Goal: Communication & Community: Answer question/provide support

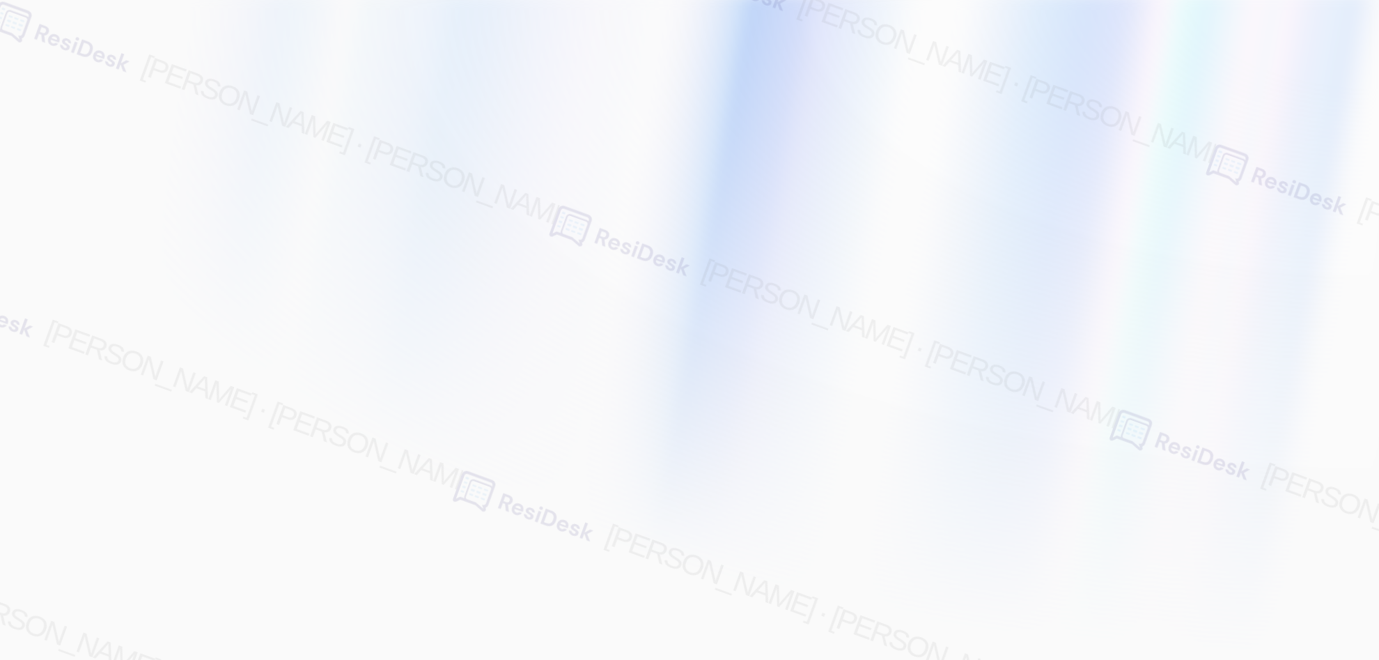
type input "[EMAIL_ADDRESS][PERSON_NAME][PERSON_NAME][PERSON_NAME][DOMAIN_NAME]"
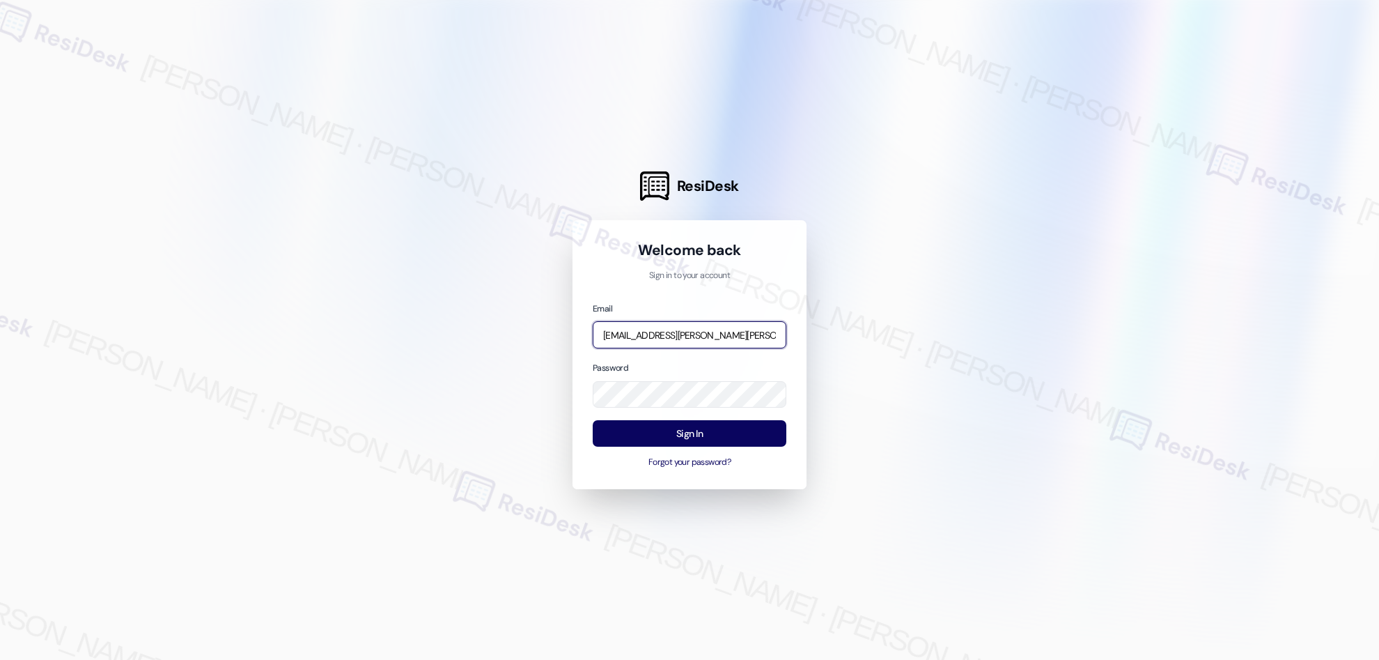
click at [679, 329] on input "[EMAIL_ADDRESS][PERSON_NAME][PERSON_NAME][PERSON_NAME][DOMAIN_NAME]" at bounding box center [690, 334] width 194 height 27
click at [0, 659] on com-1password-button at bounding box center [0, 660] width 0 height 0
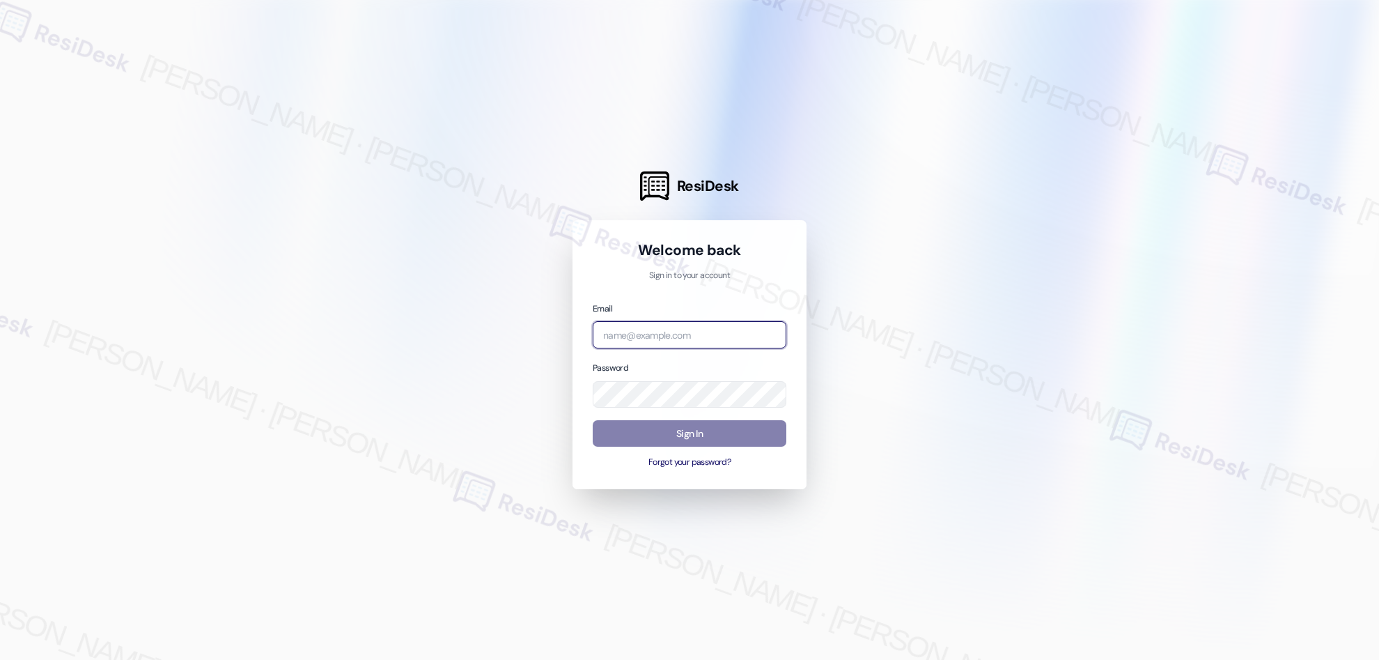
click at [635, 325] on input "email" at bounding box center [690, 334] width 194 height 27
click at [898, 274] on div at bounding box center [689, 330] width 1379 height 660
click at [637, 337] on input "email" at bounding box center [690, 334] width 194 height 27
type input "[EMAIL_ADDRESS][PERSON_NAME][PERSON_NAME][PERSON_NAME][DOMAIN_NAME]"
click at [637, 337] on input "[EMAIL_ADDRESS][PERSON_NAME][PERSON_NAME][PERSON_NAME][DOMAIN_NAME]" at bounding box center [690, 334] width 194 height 27
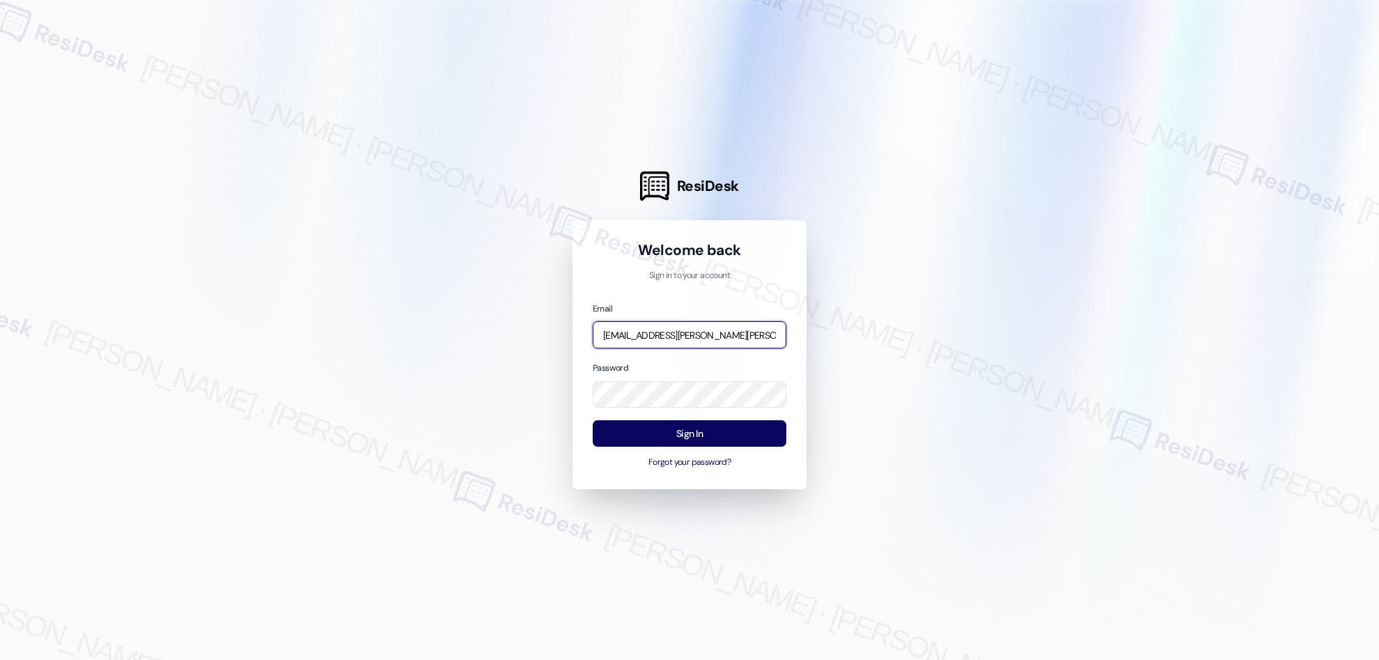
click at [637, 337] on input "[EMAIL_ADDRESS][PERSON_NAME][PERSON_NAME][PERSON_NAME][DOMAIN_NAME]" at bounding box center [690, 334] width 194 height 27
type input "automated-surveys-affinity_property-resen.two@affinity_[DOMAIN_NAME]"
click at [692, 437] on button "Sign In" at bounding box center [690, 433] width 194 height 27
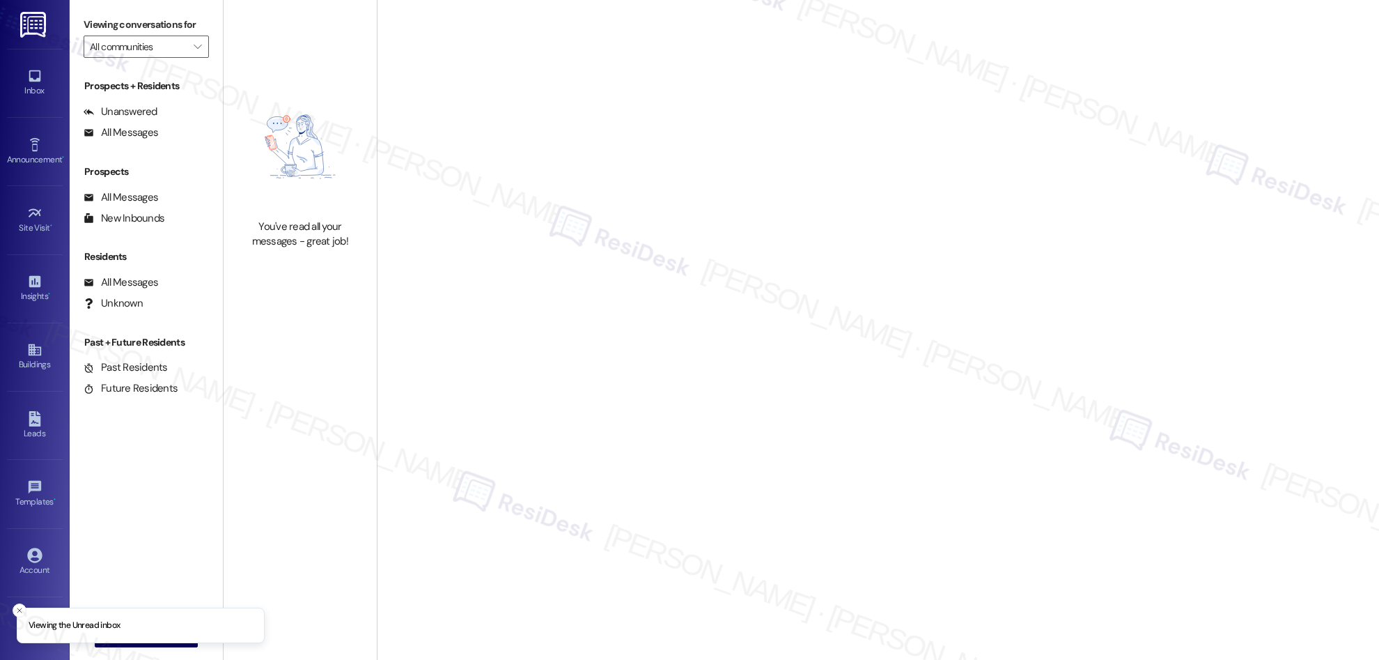
type input "The Lenox"
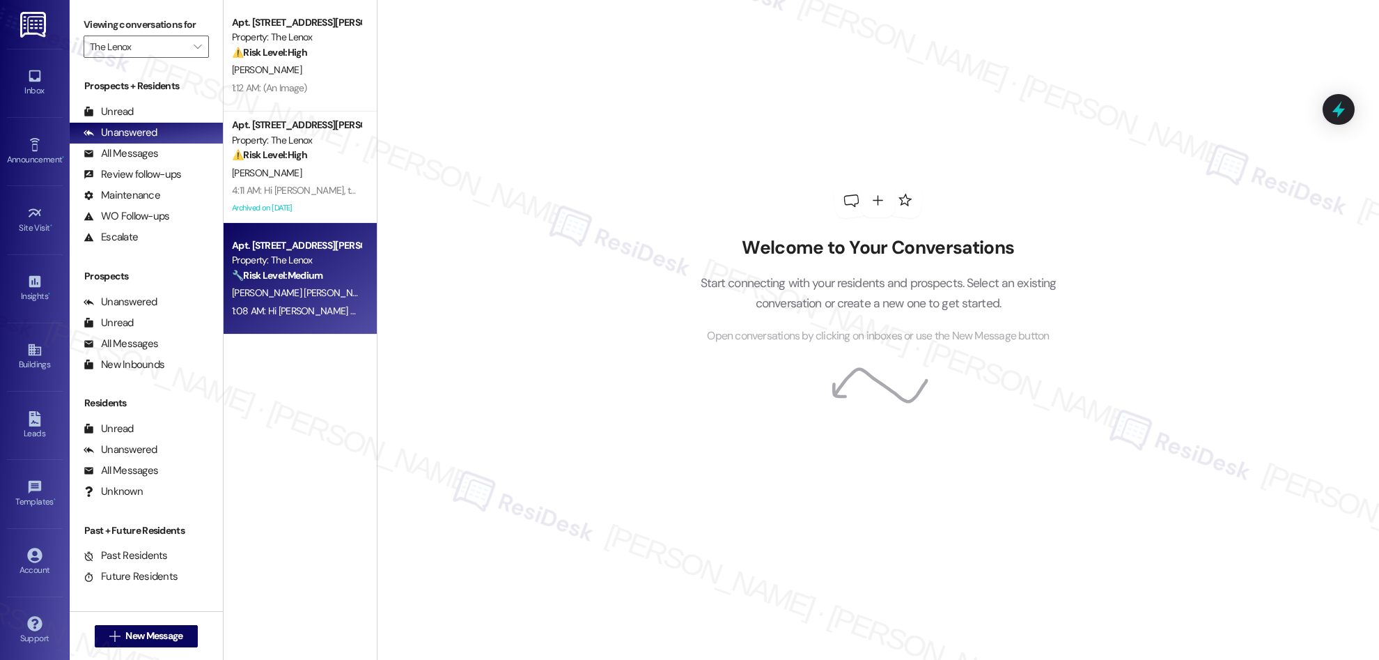
click at [277, 290] on span "C. Peraza Escobar" at bounding box center [305, 292] width 146 height 13
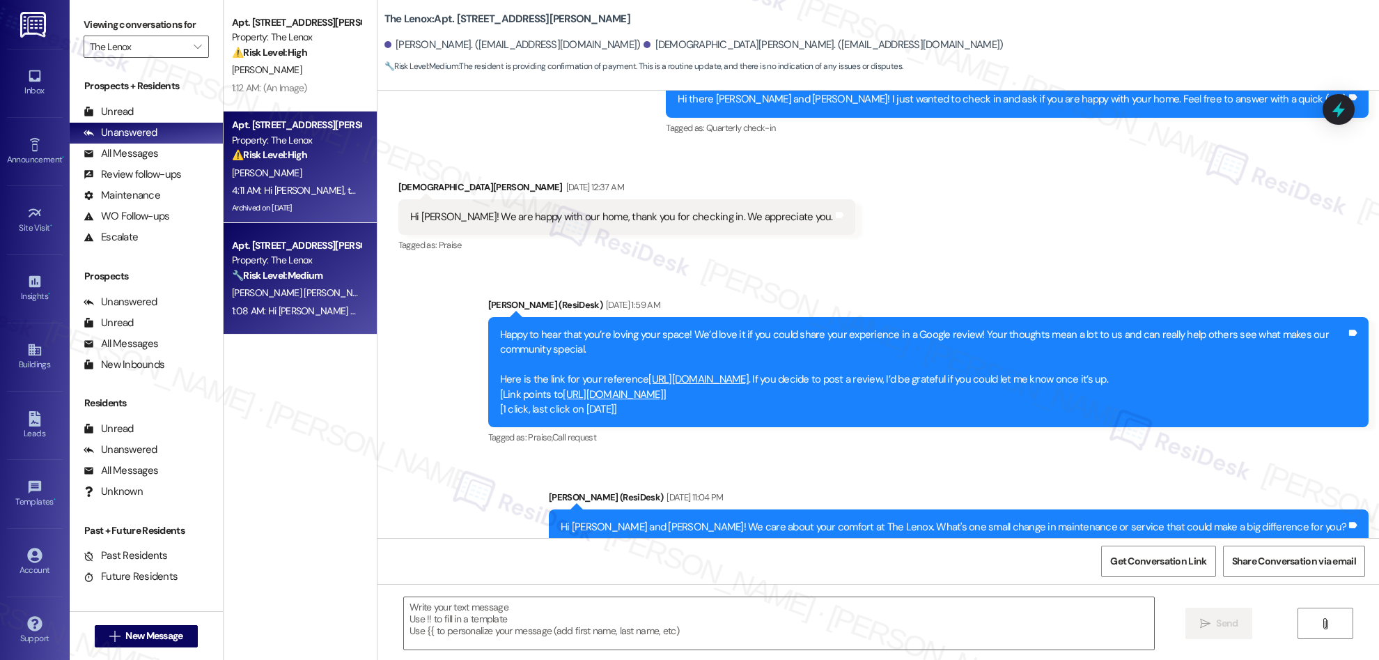
type textarea "Fetching suggested responses. Please feel free to read through the conversation…"
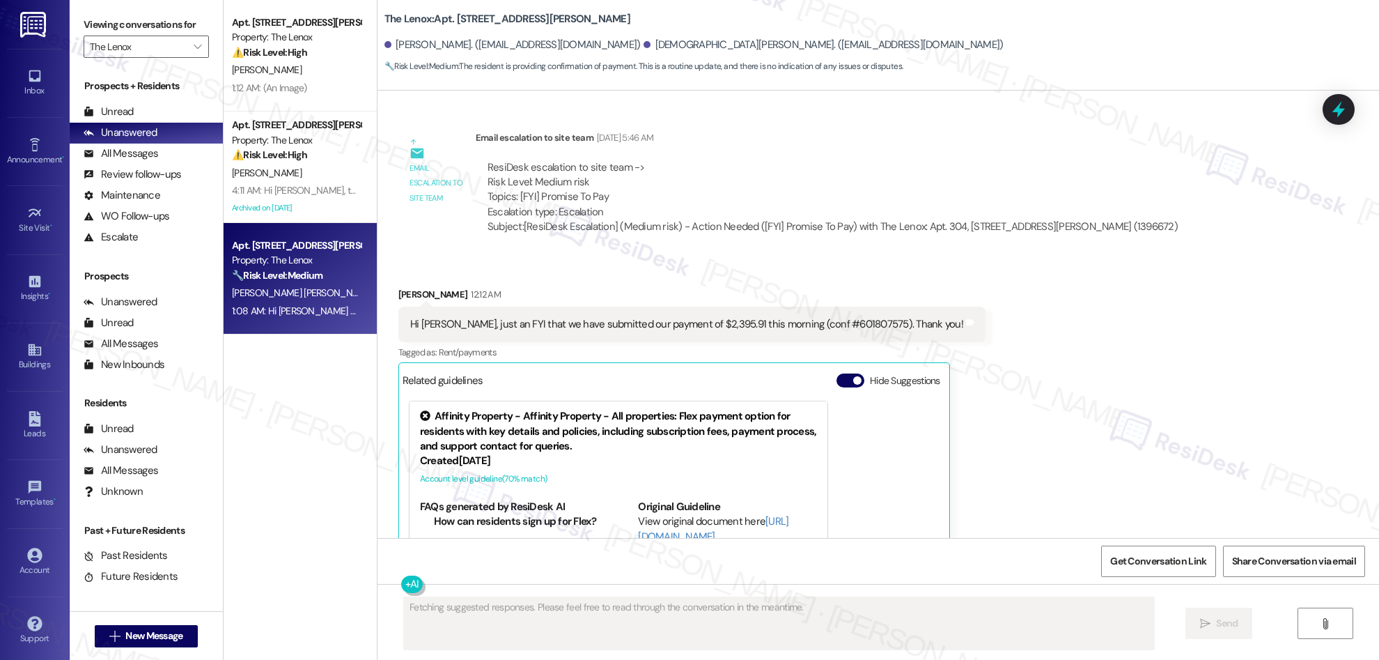
scroll to position [1877, 0]
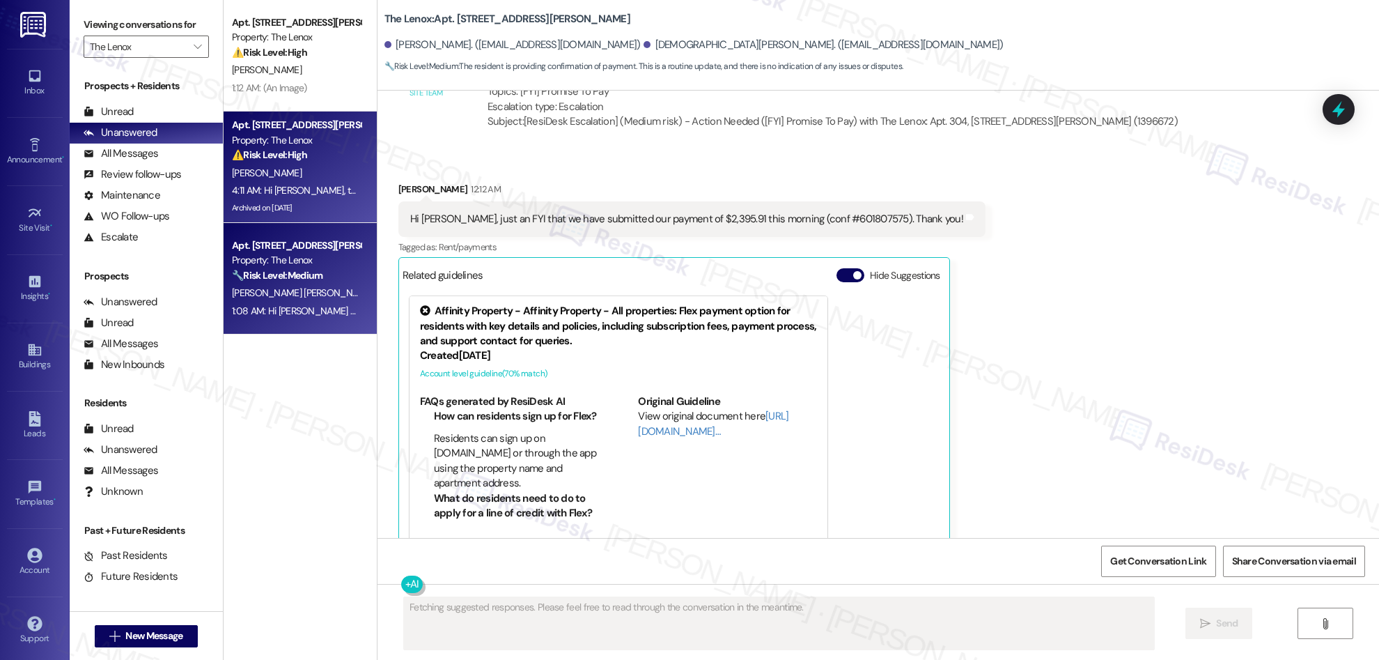
click at [322, 189] on div "4:11 AM: Hi Yancey, the site team is the property management team at your commu…" at bounding box center [676, 190] width 889 height 13
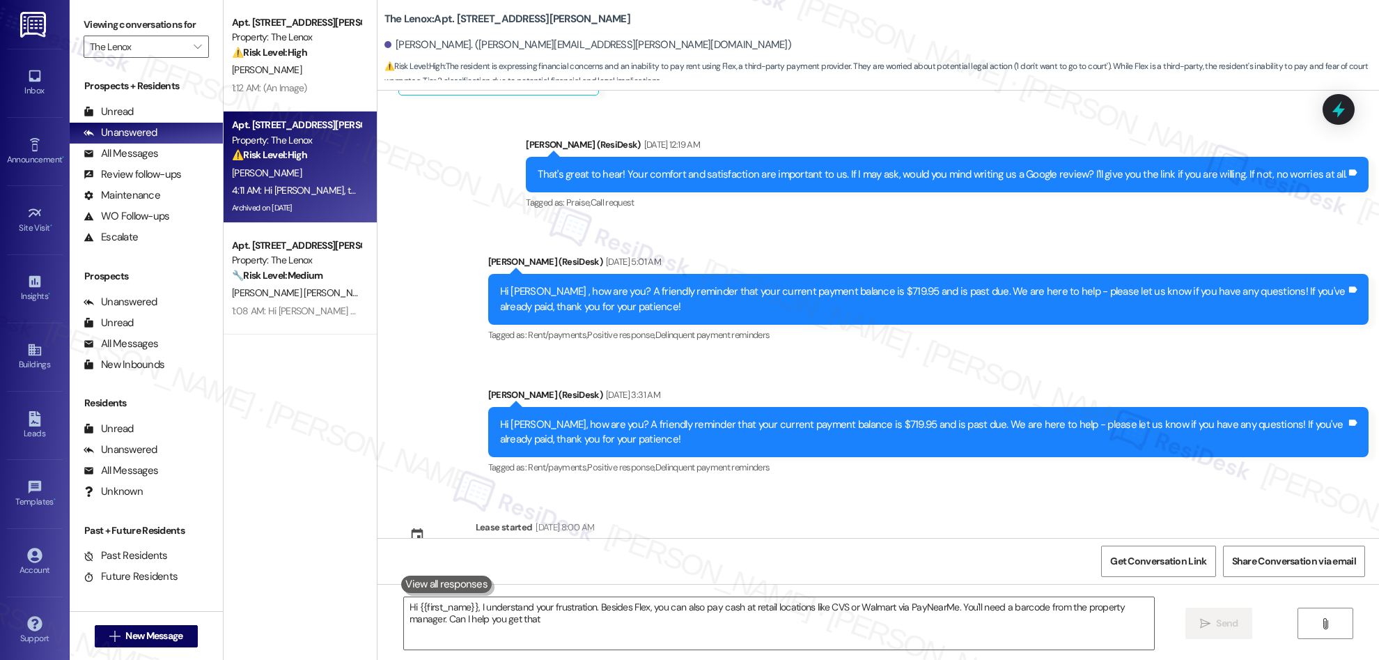
type textarea "Hi {{first_name}}, I understand your frustration. Besides Flex, you can also pa…"
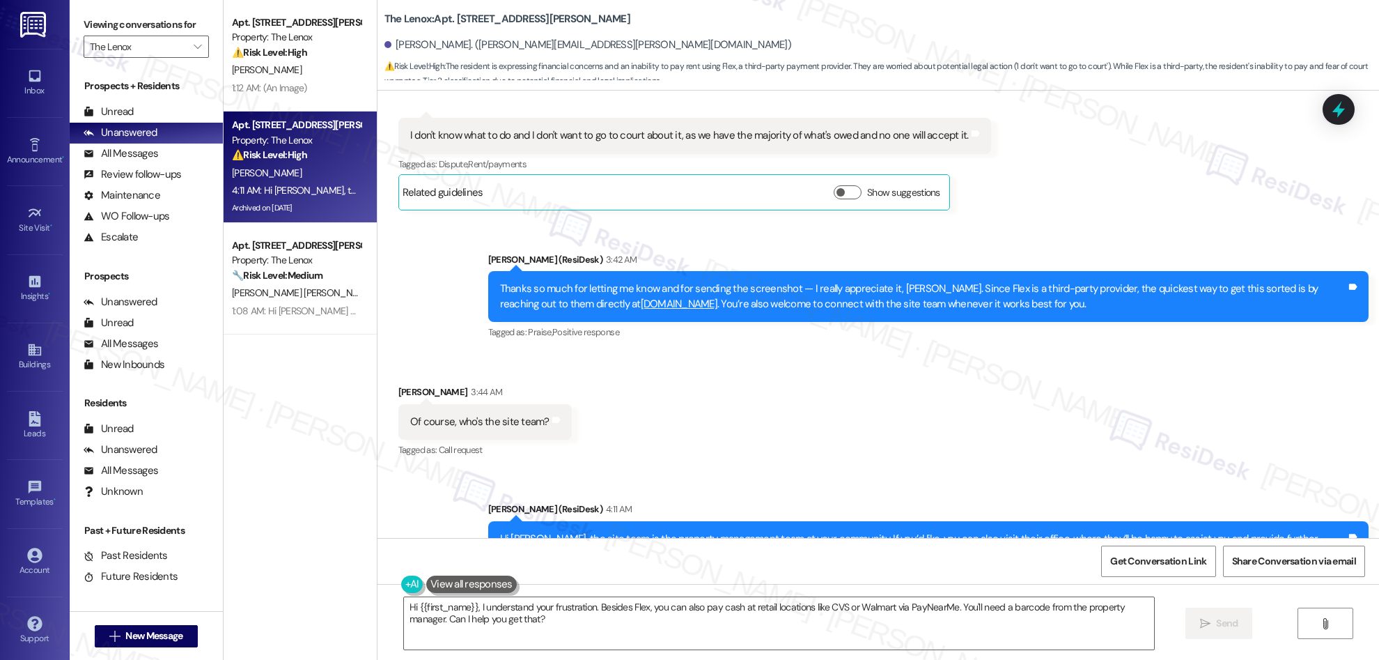
scroll to position [4450, 0]
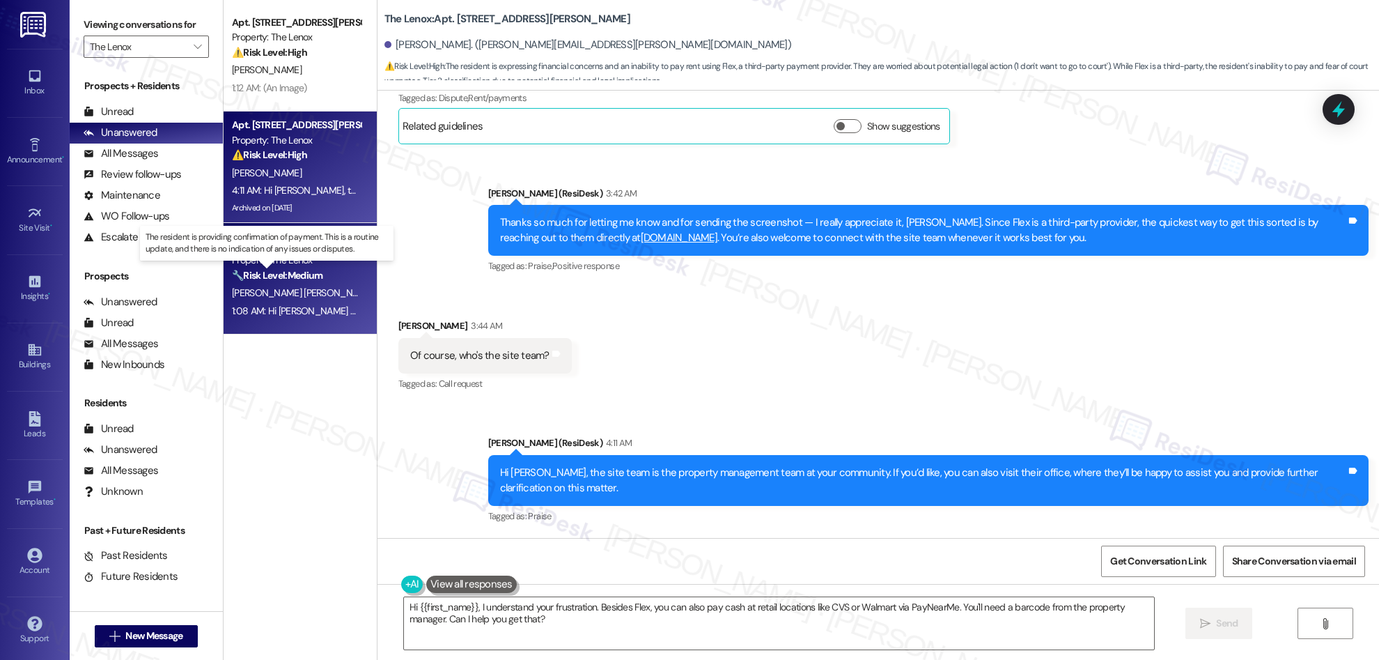
click at [286, 278] on strong "🔧 Risk Level: Medium" at bounding box center [277, 275] width 91 height 13
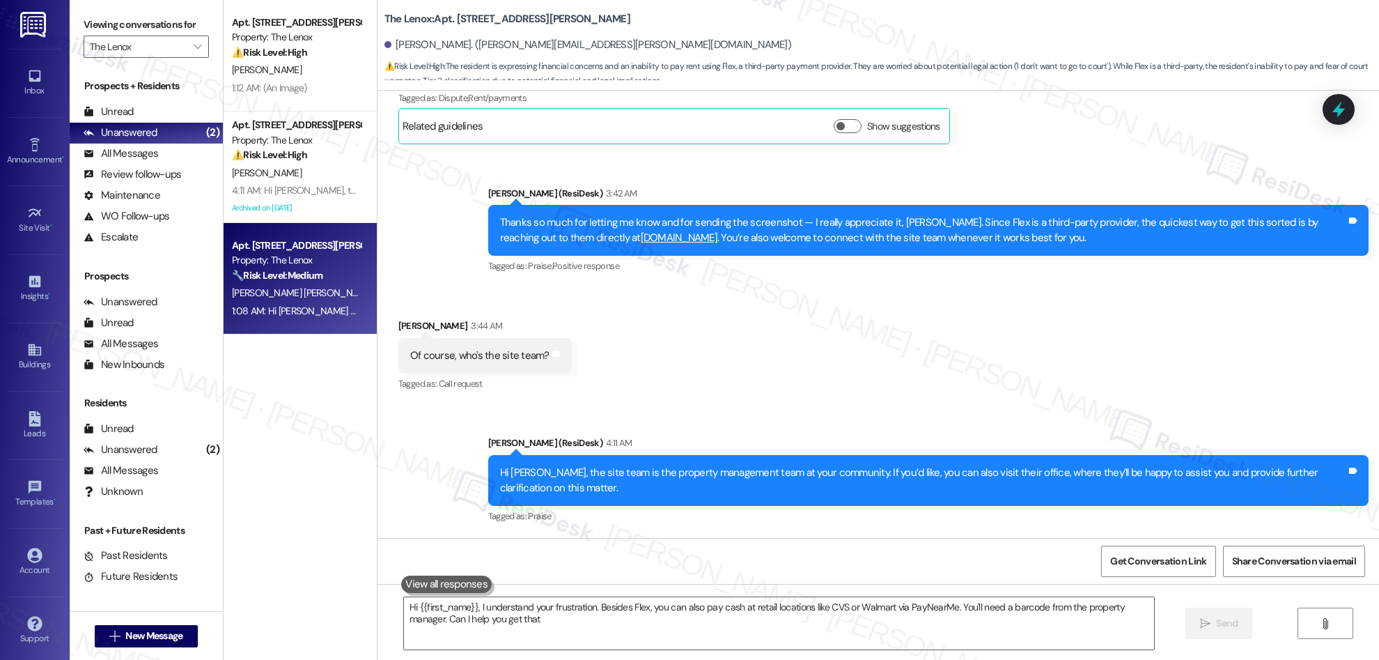
type textarea "Hi {{first_name}}, I understand your frustration. Besides Flex, you can also pa…"
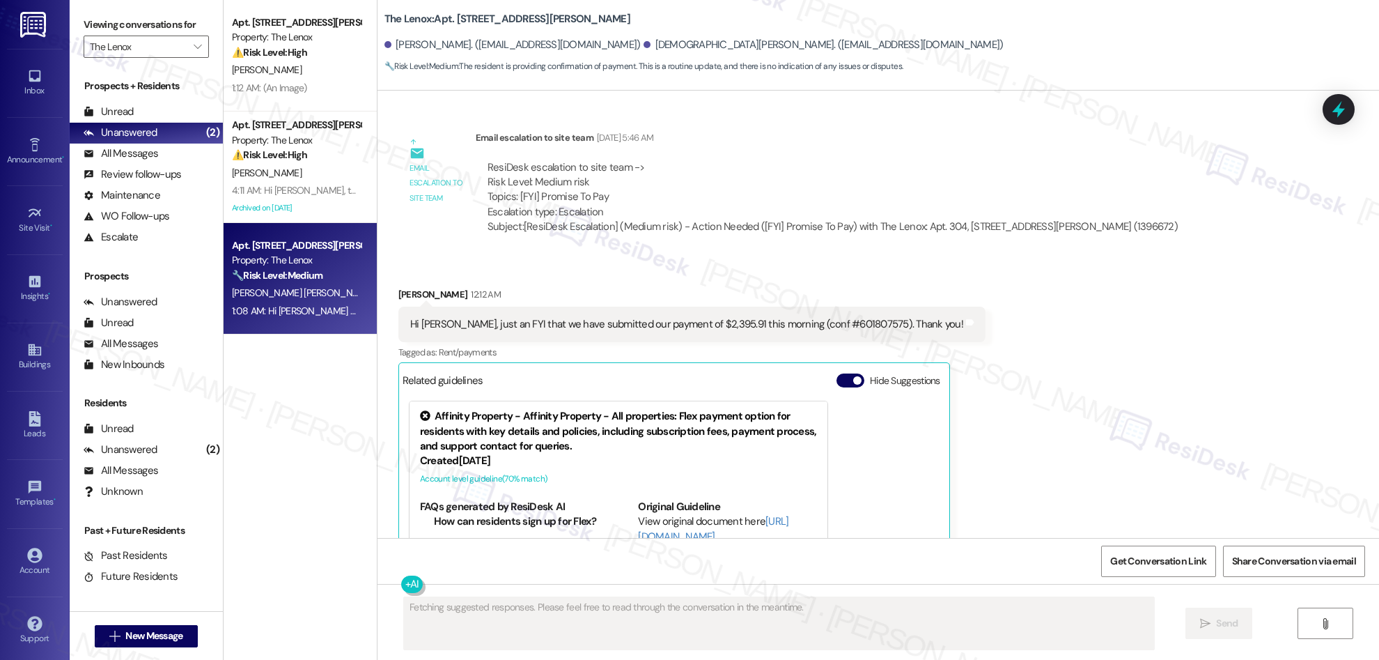
scroll to position [1877, 0]
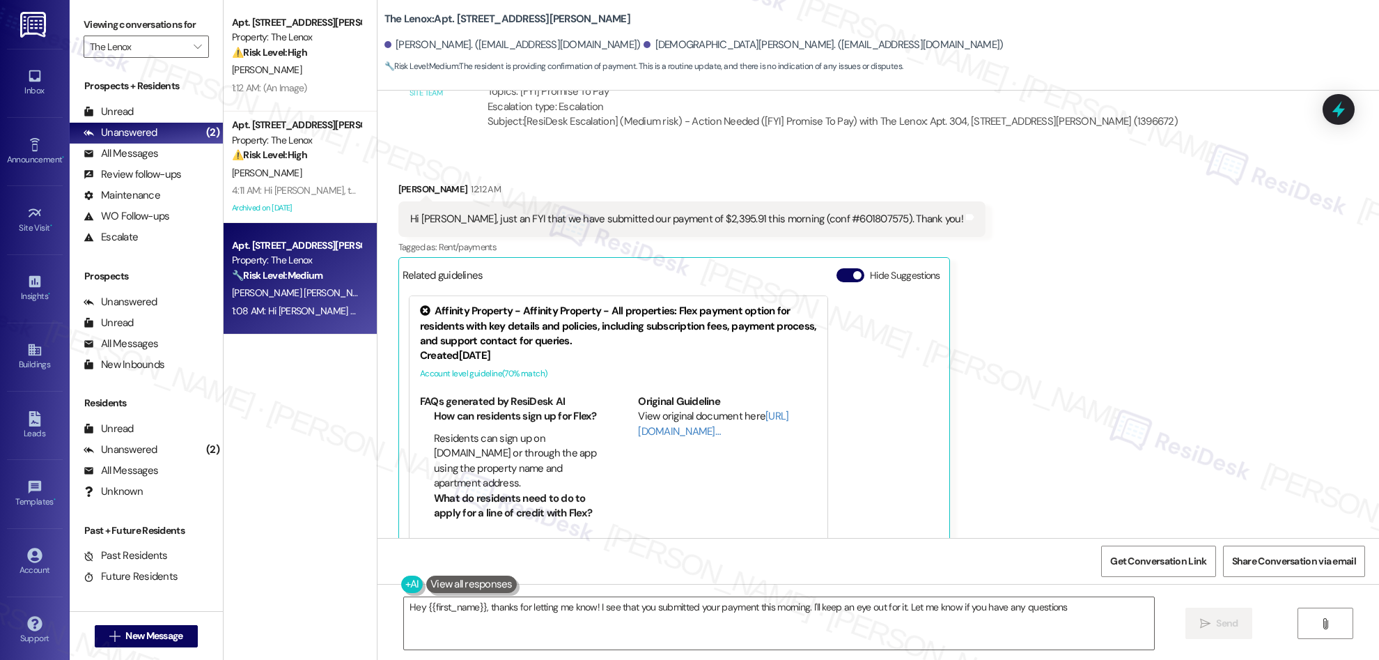
type textarea "Hey {{first_name}}, thanks for letting me know! I see that you submitted your p…"
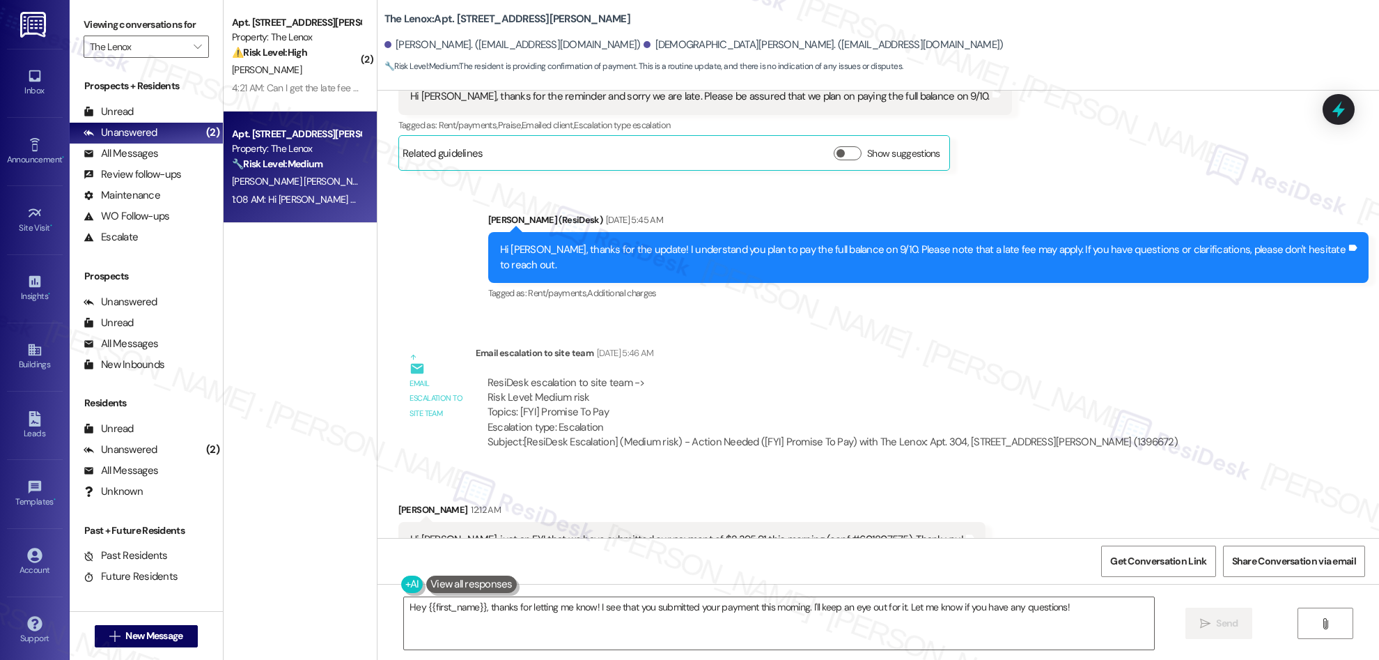
scroll to position [1557, 0]
click at [194, 47] on icon "" at bounding box center [198, 46] width 8 height 11
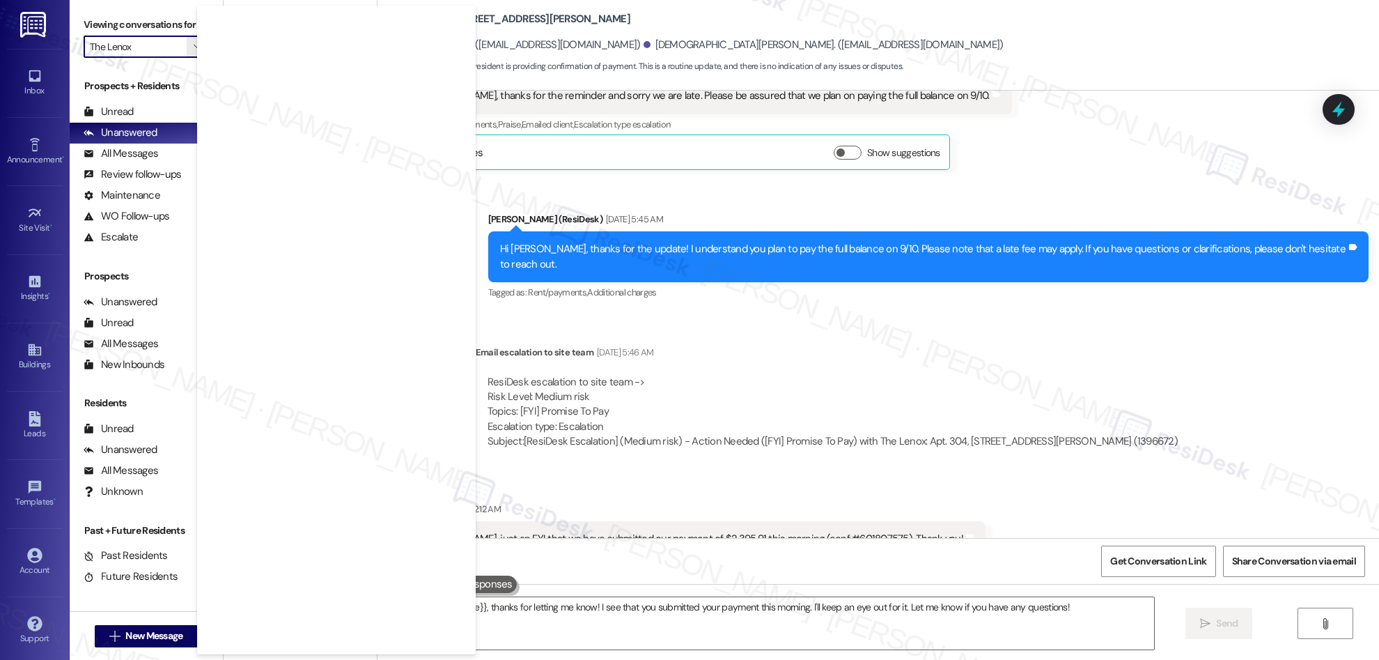
scroll to position [0, 0]
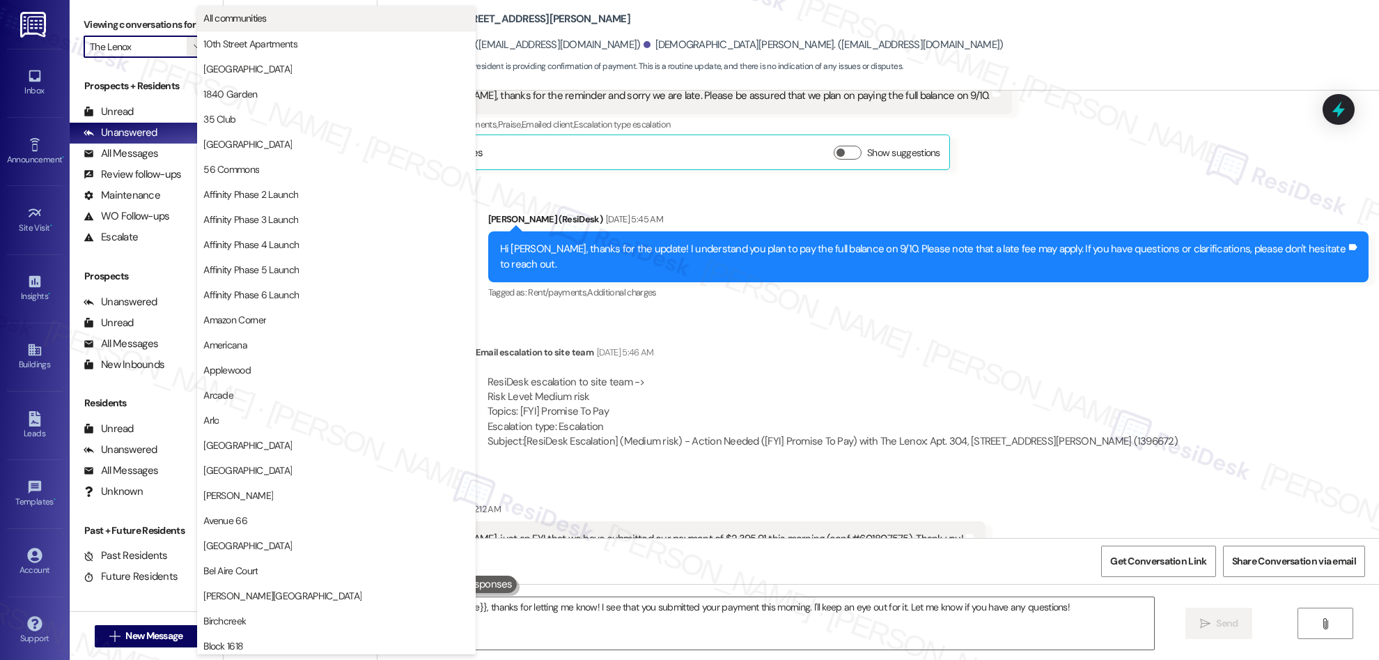
click at [275, 20] on span "All communities" at bounding box center [336, 18] width 266 height 14
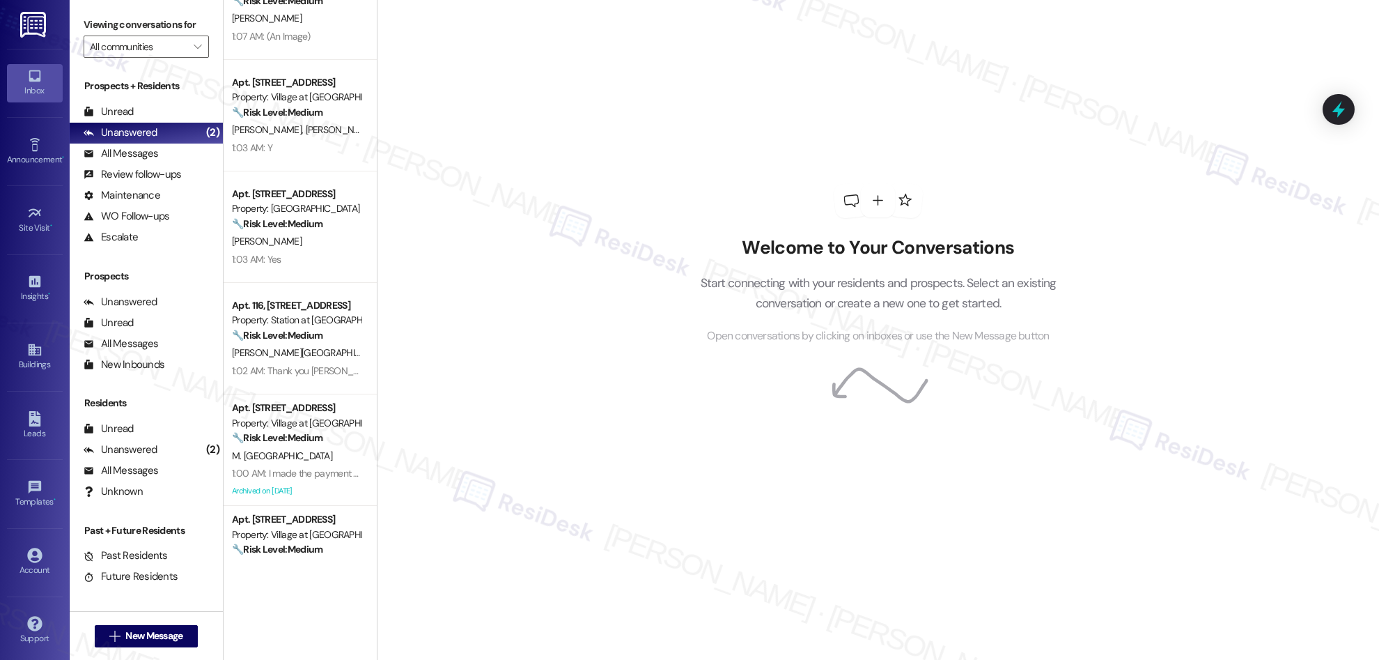
scroll to position [3951, 0]
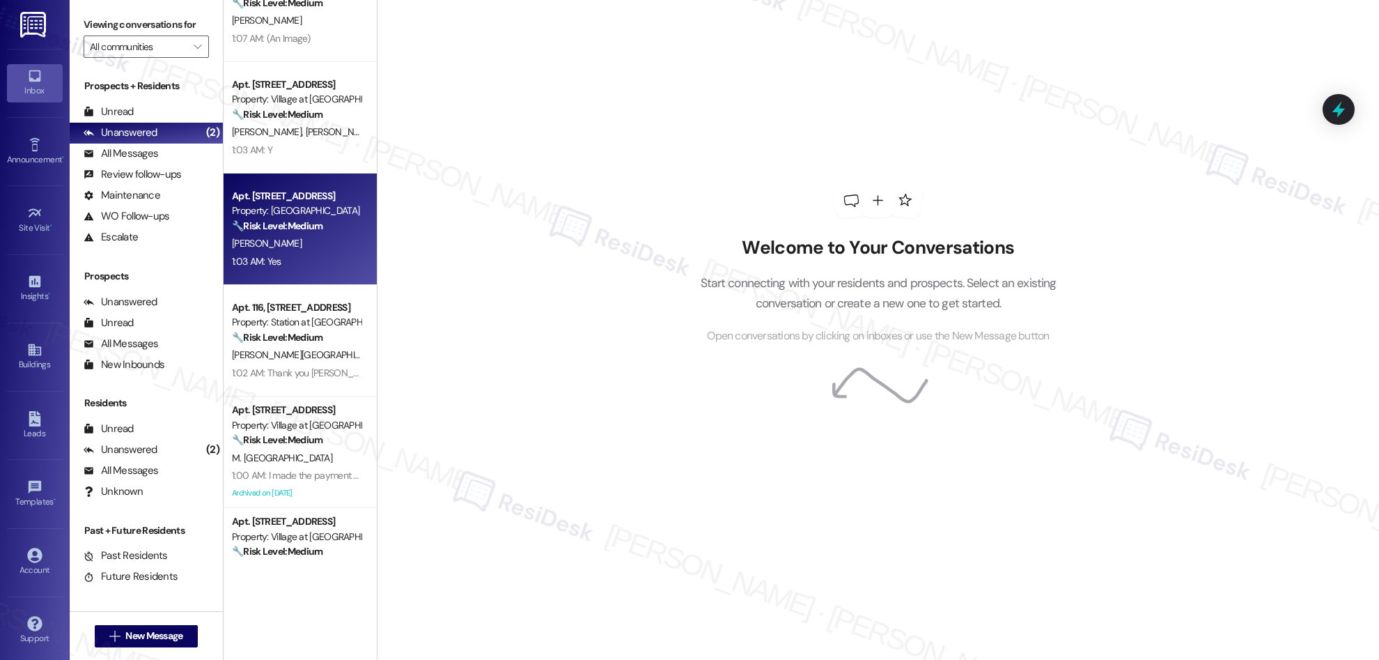
click at [287, 241] on div "D. Ephrem" at bounding box center [297, 243] width 132 height 17
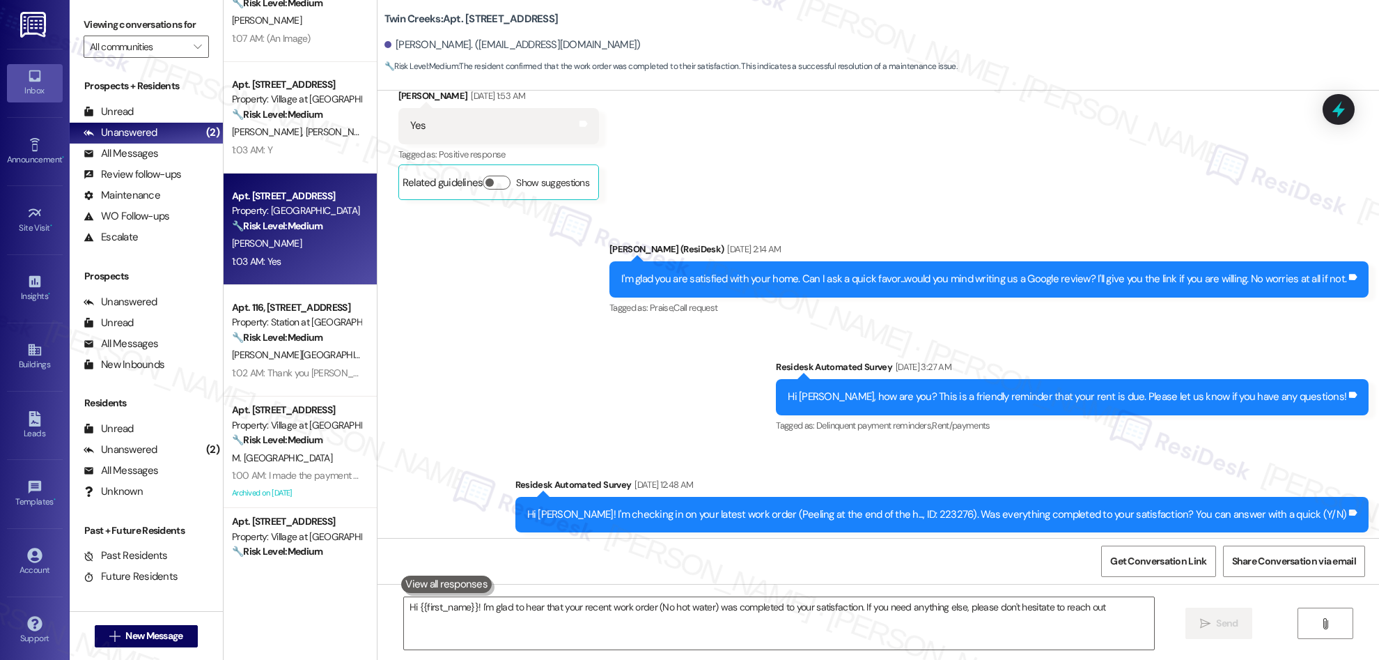
type textarea "Hi {{first_name}}! I'm glad to hear that your recent work order (No hot water) …"
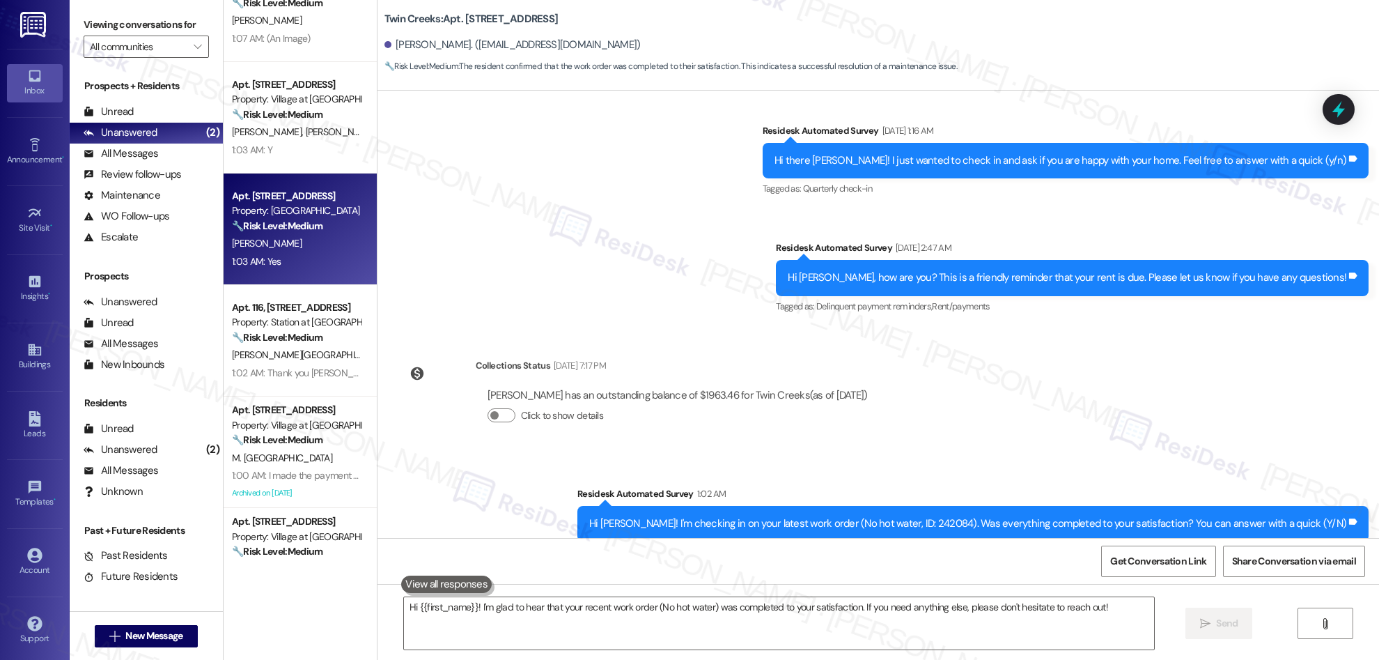
scroll to position [3734, 0]
